Goal: Transaction & Acquisition: Obtain resource

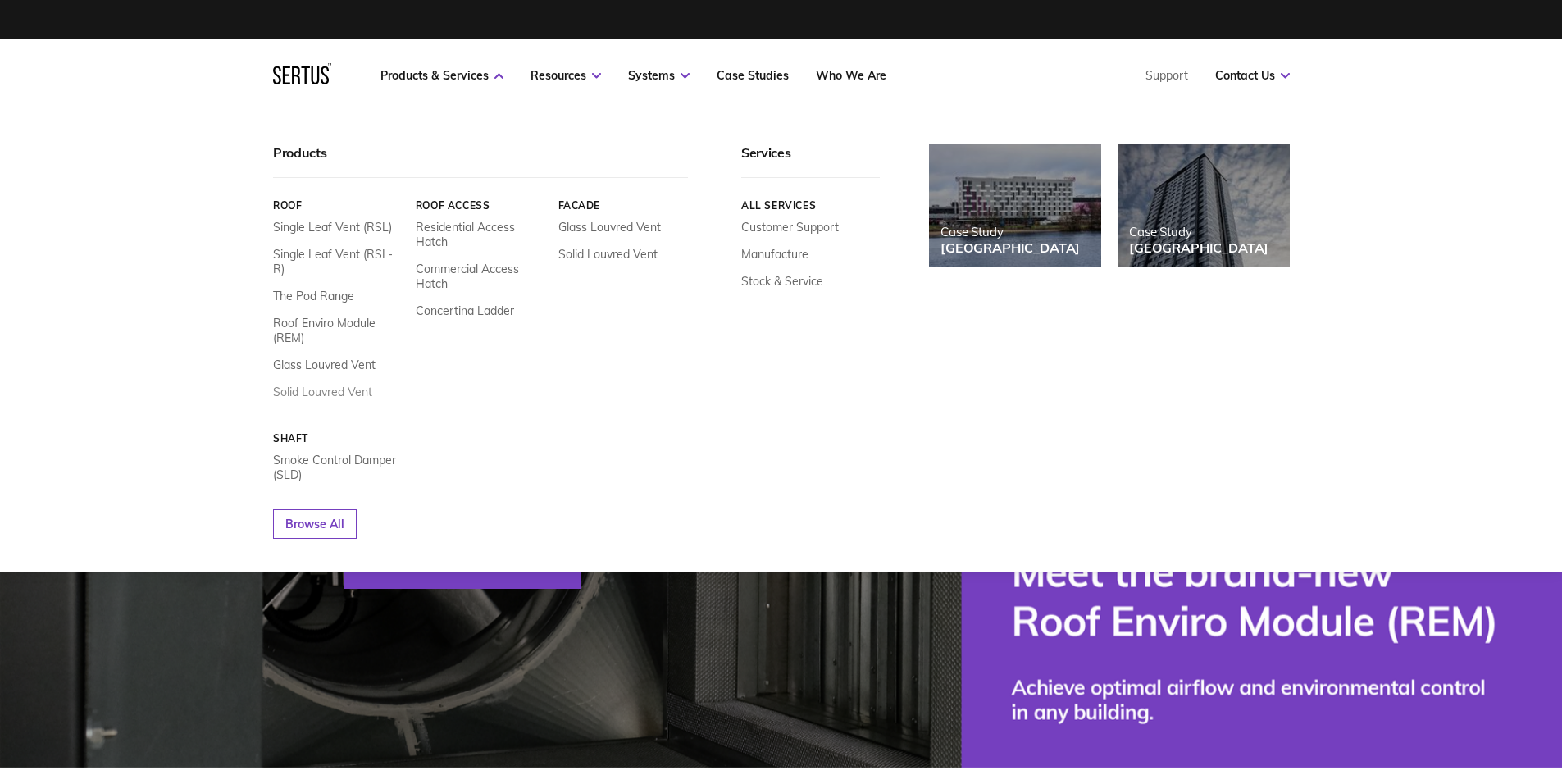
click at [336, 385] on link "Solid Louvred Vent" at bounding box center [322, 392] width 99 height 15
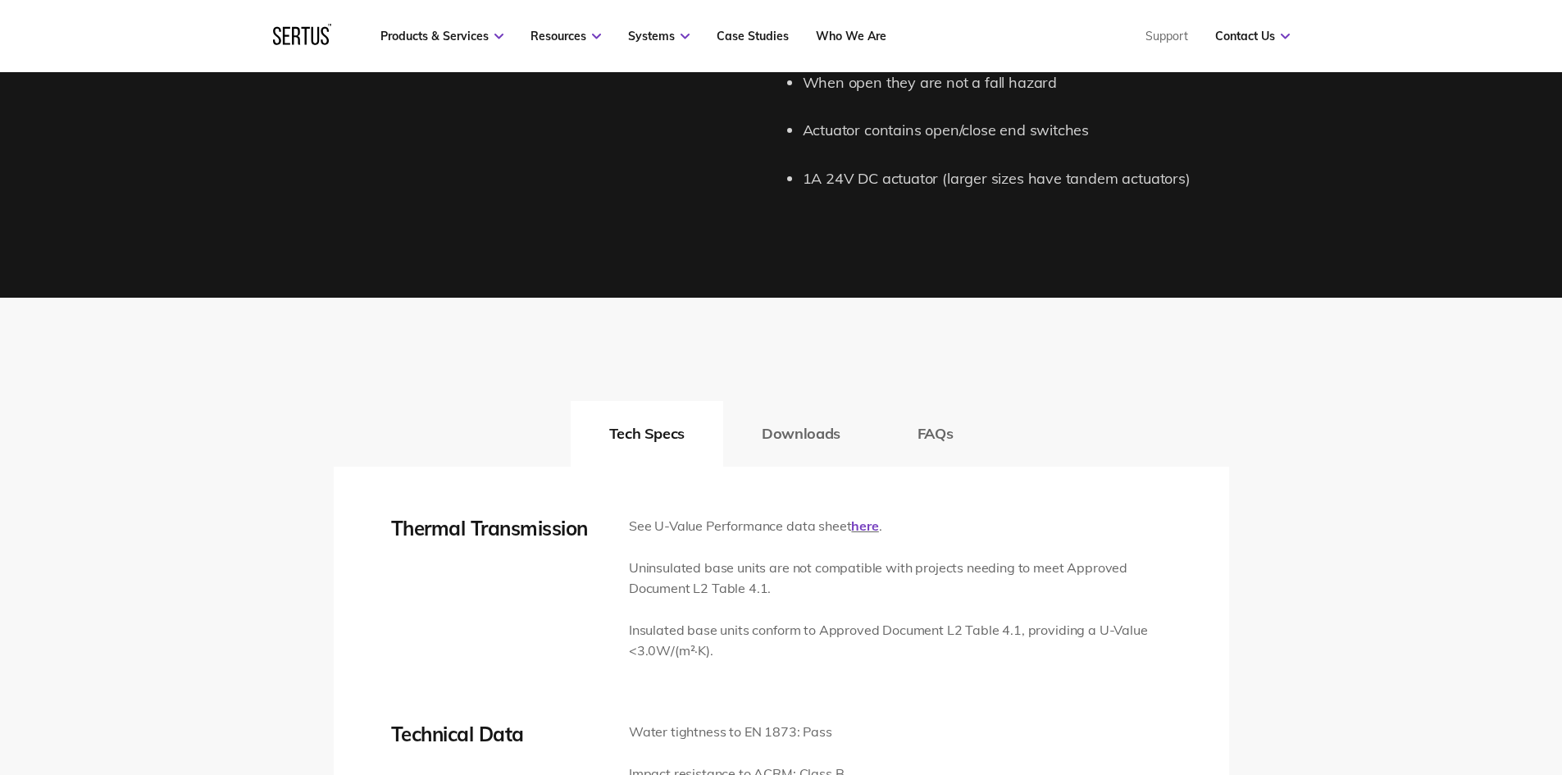
scroll to position [2132, 0]
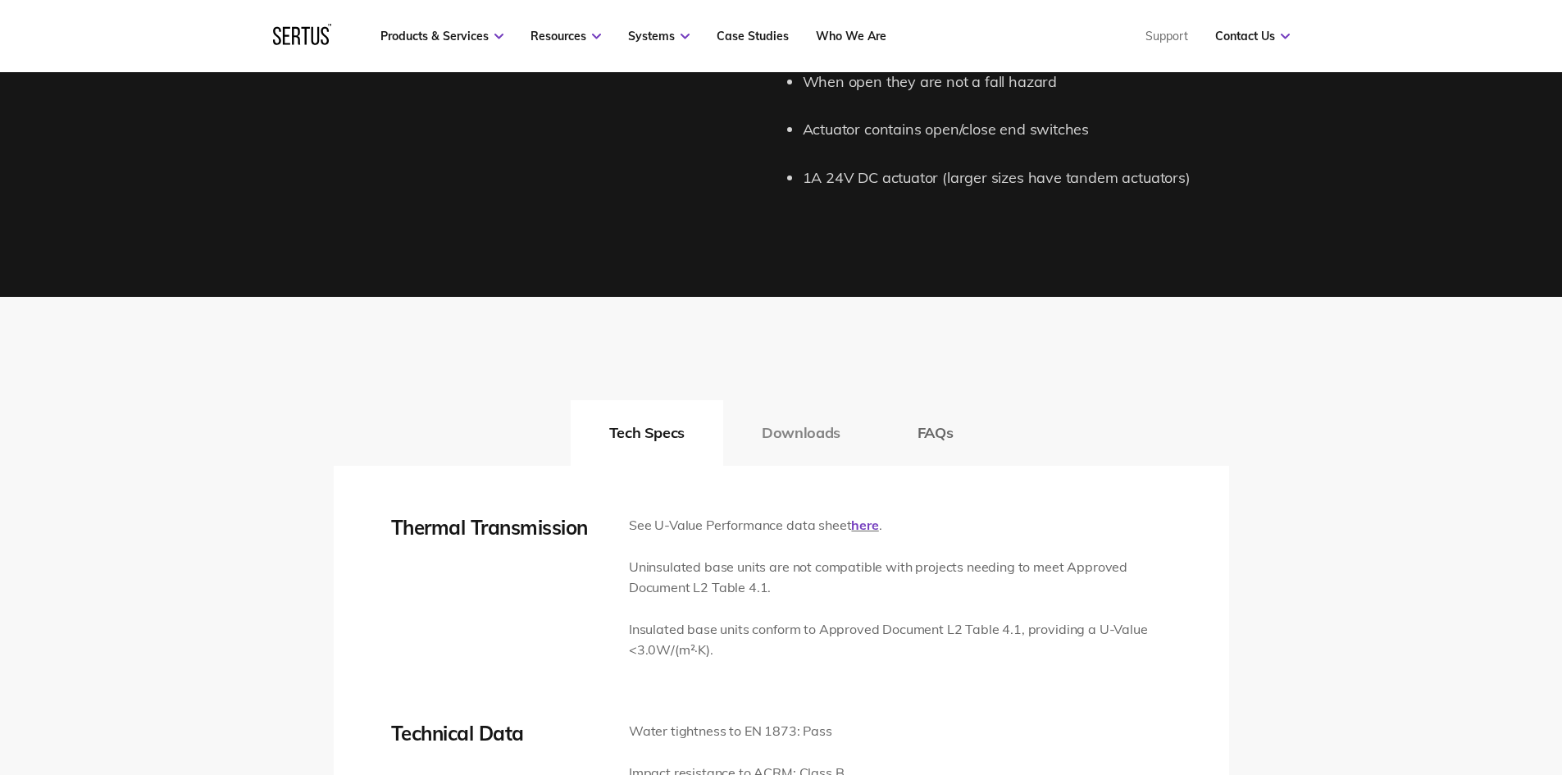
click at [817, 426] on button "Downloads" at bounding box center [801, 433] width 156 height 66
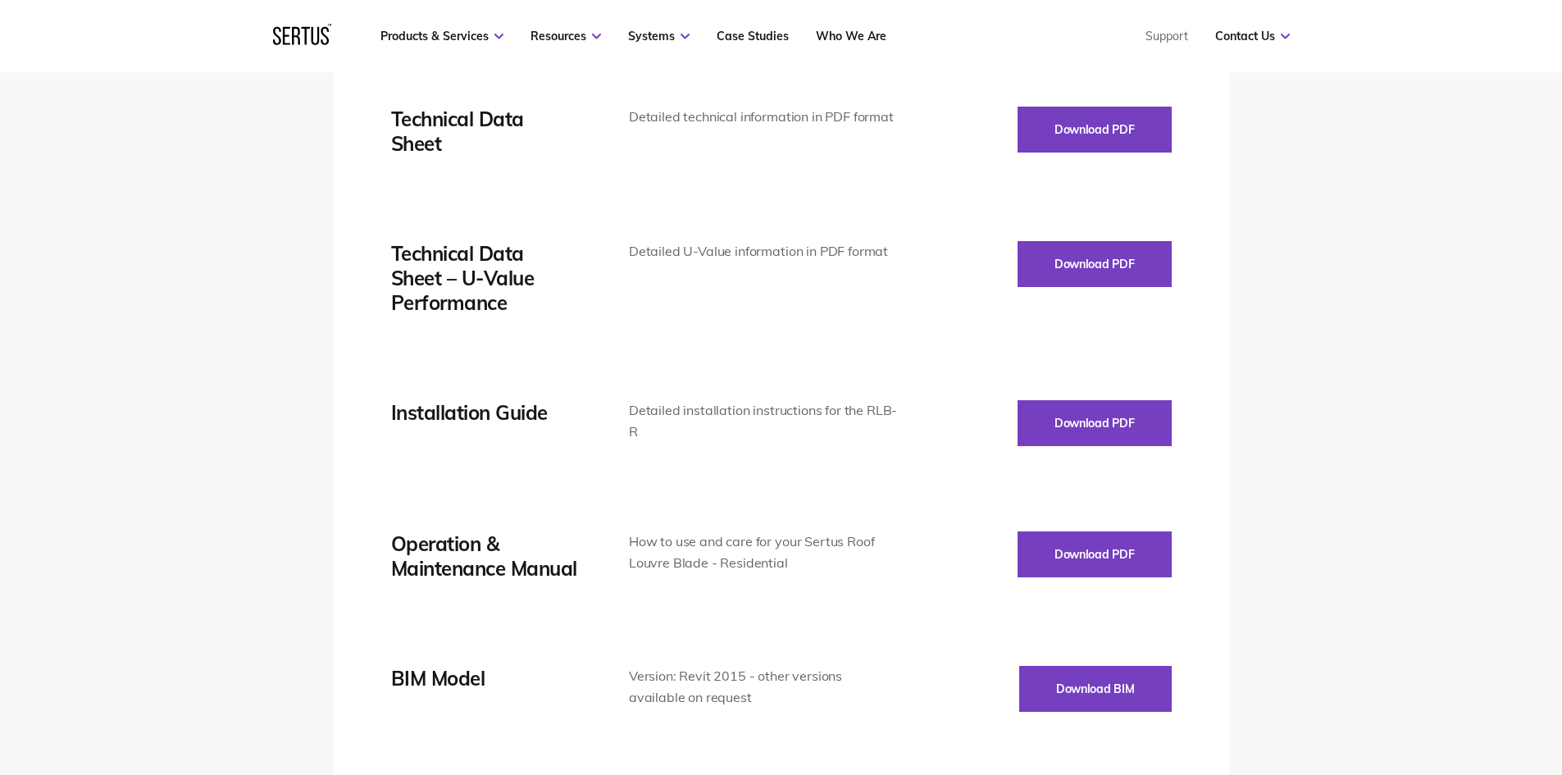
scroll to position [2542, 0]
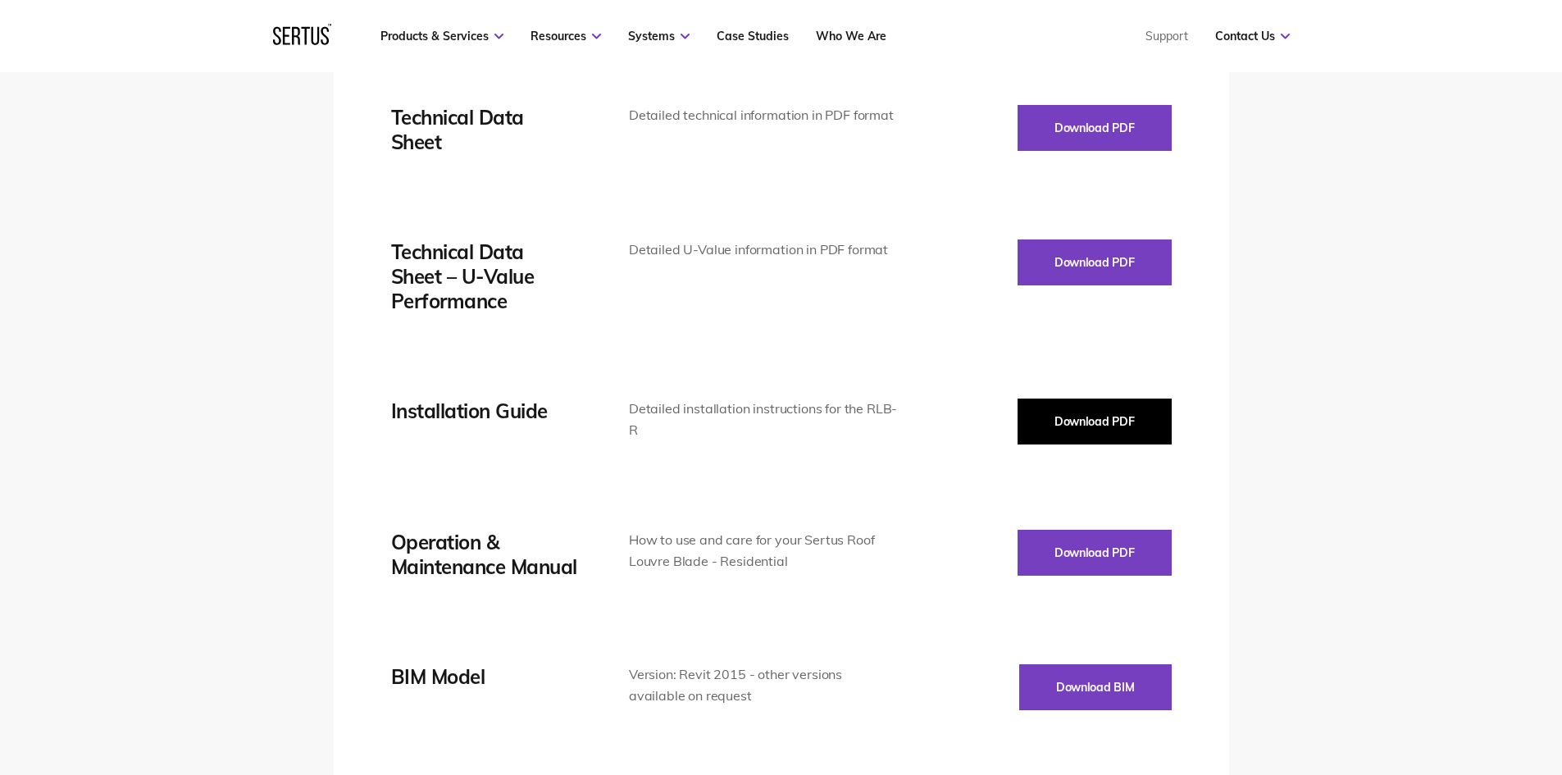
click at [1100, 427] on button "Download PDF" at bounding box center [1094, 421] width 154 height 46
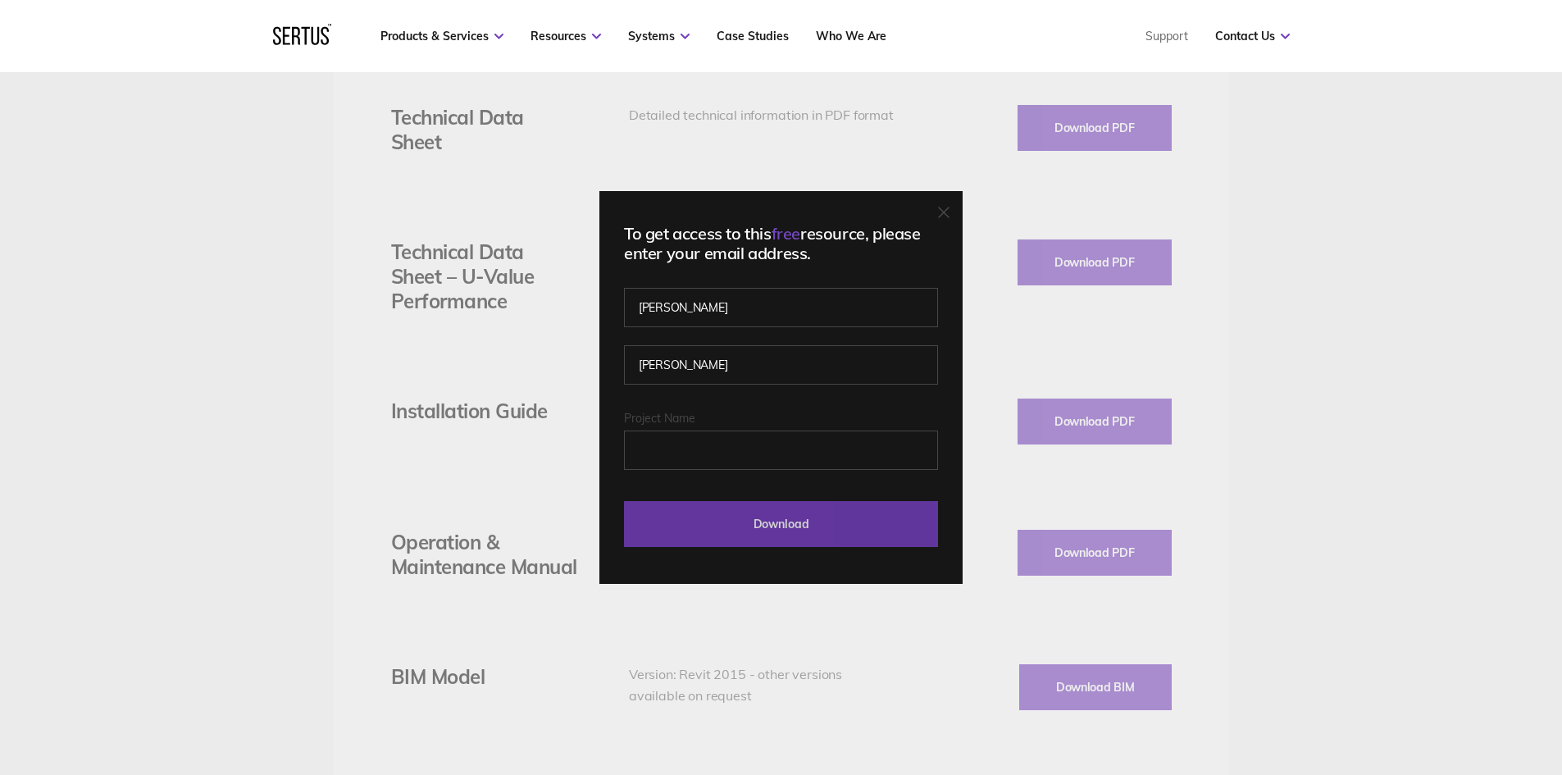
click at [717, 512] on input "Download" at bounding box center [781, 524] width 314 height 46
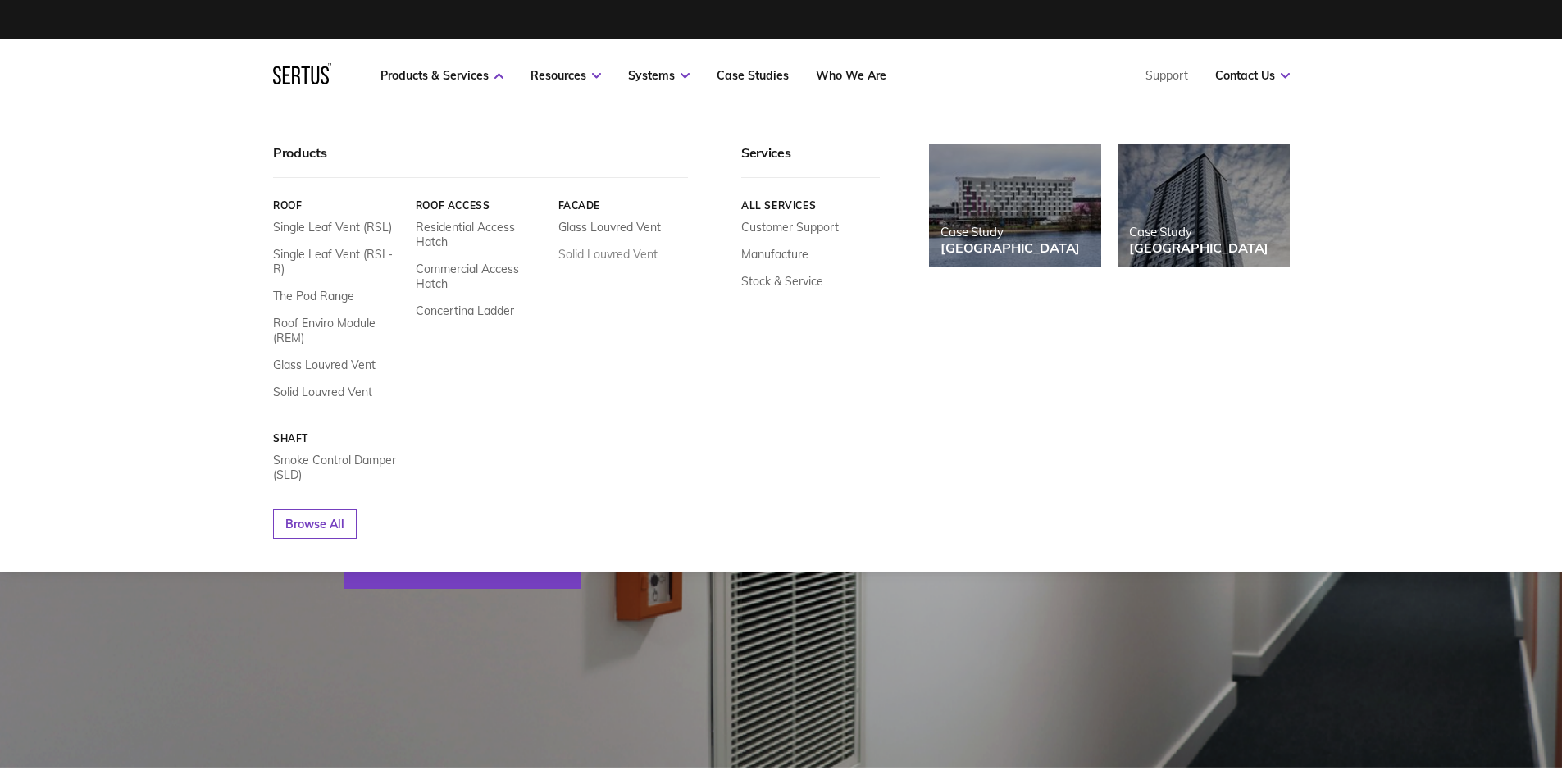
click at [594, 257] on link "Solid Louvred Vent" at bounding box center [607, 254] width 99 height 15
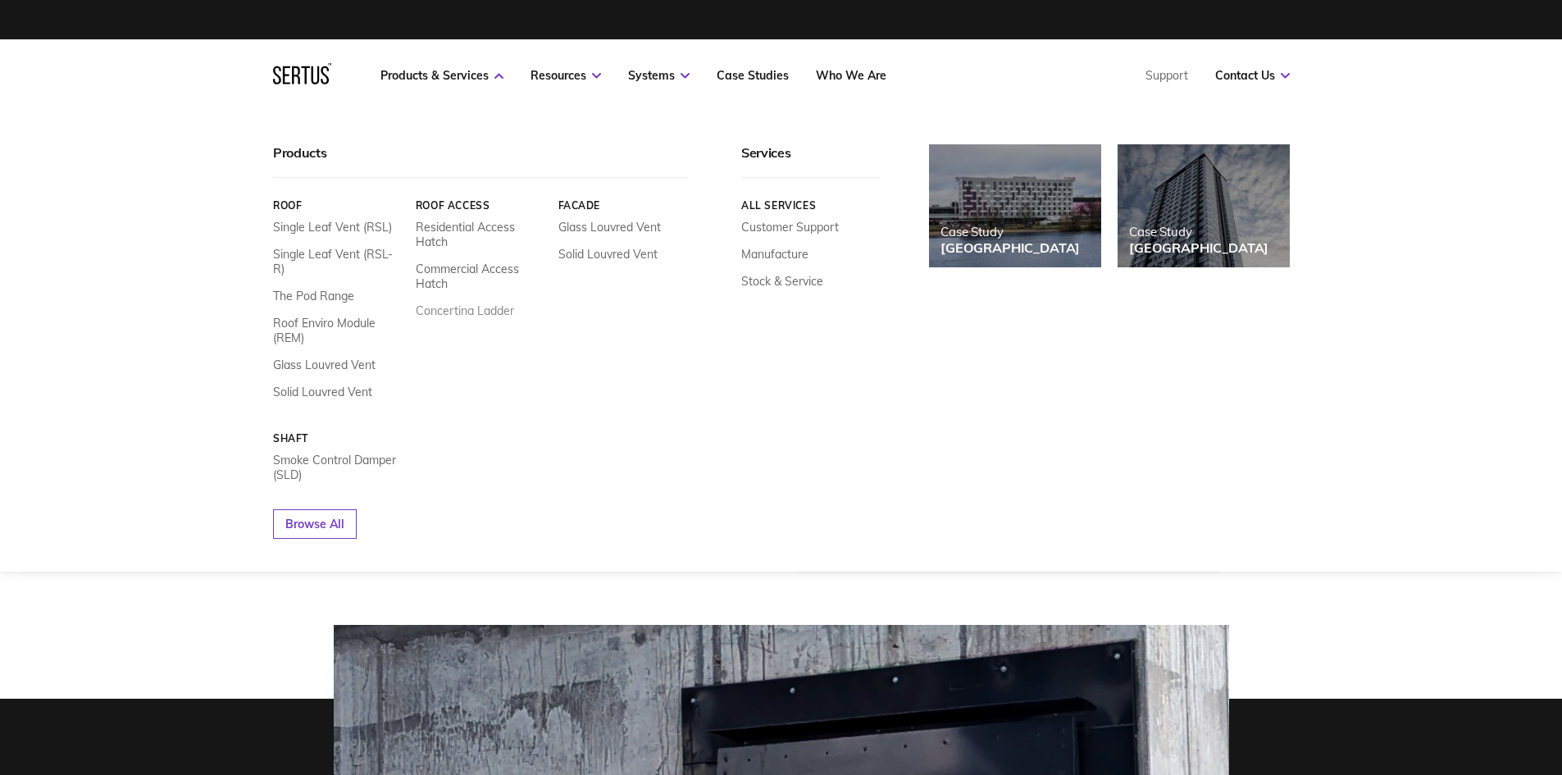
click at [476, 314] on link "Concertina Ladder" at bounding box center [464, 310] width 98 height 15
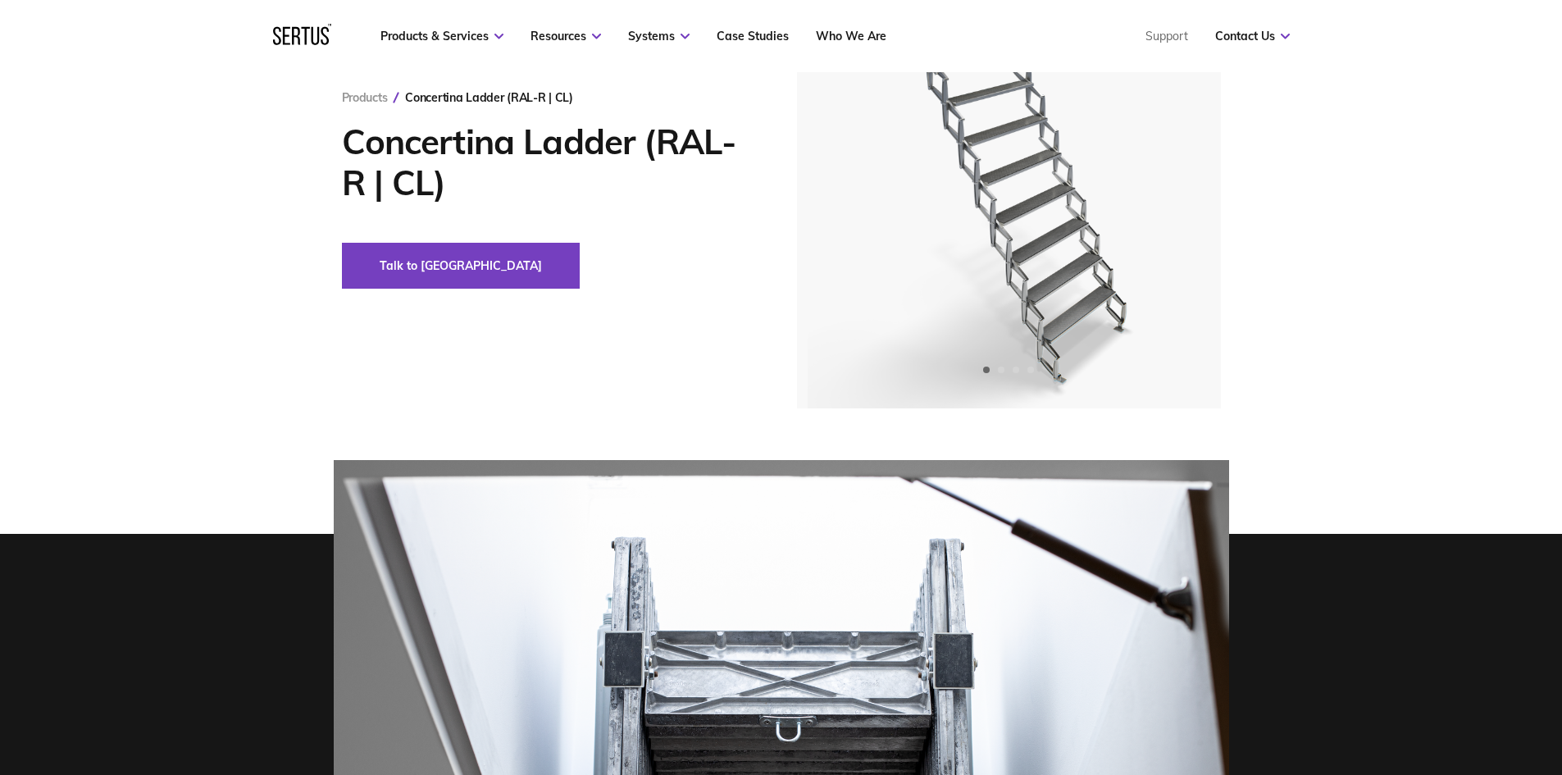
scroll to position [164, 0]
